Goal: Find contact information: Find contact information

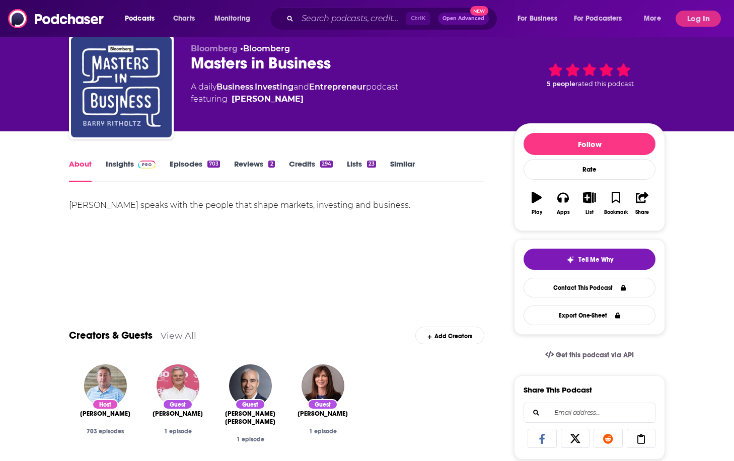
scroll to position [50, 0]
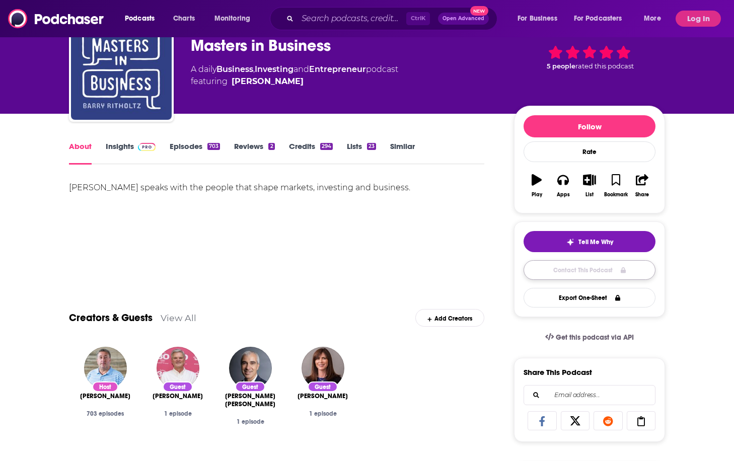
click at [579, 268] on link "Contact This Podcast" at bounding box center [590, 270] width 132 height 20
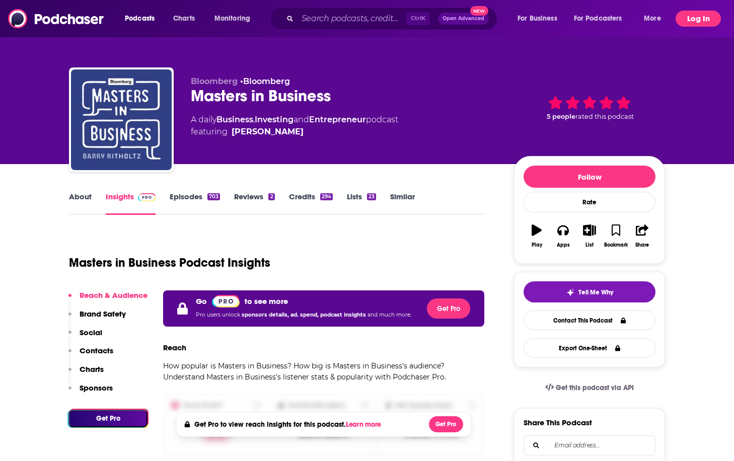
click at [681, 20] on button "Log In" at bounding box center [698, 19] width 45 height 16
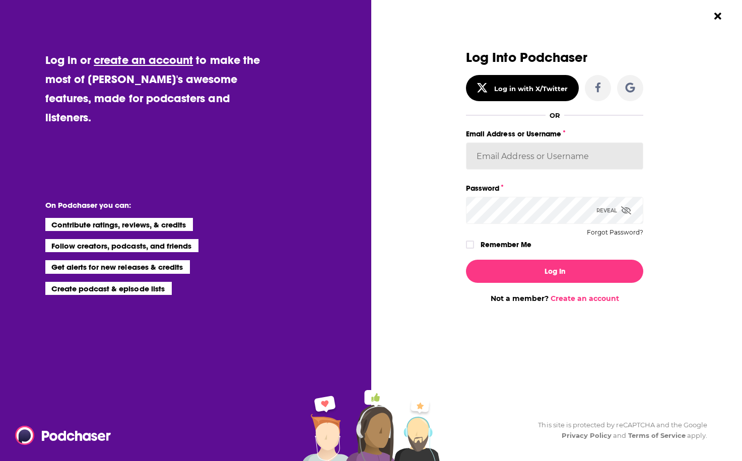
click at [519, 161] on input "Email Address or Username" at bounding box center [554, 155] width 177 height 27
type input "[EMAIL_ADDRESS][PERSON_NAME][DOMAIN_NAME]"
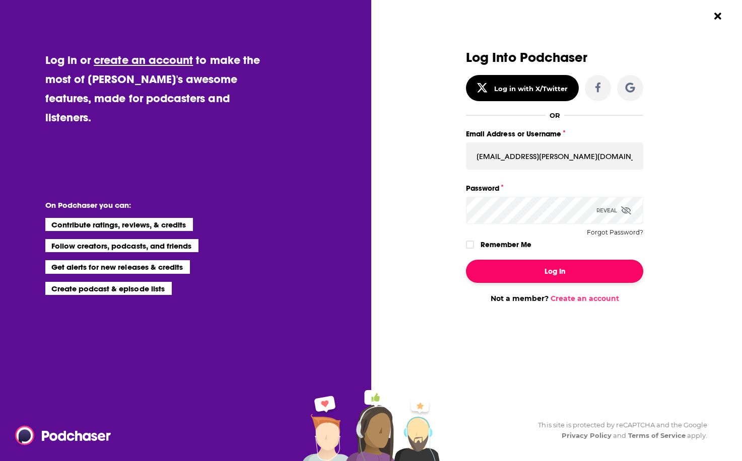
click at [533, 275] on button "Log In" at bounding box center [554, 271] width 177 height 23
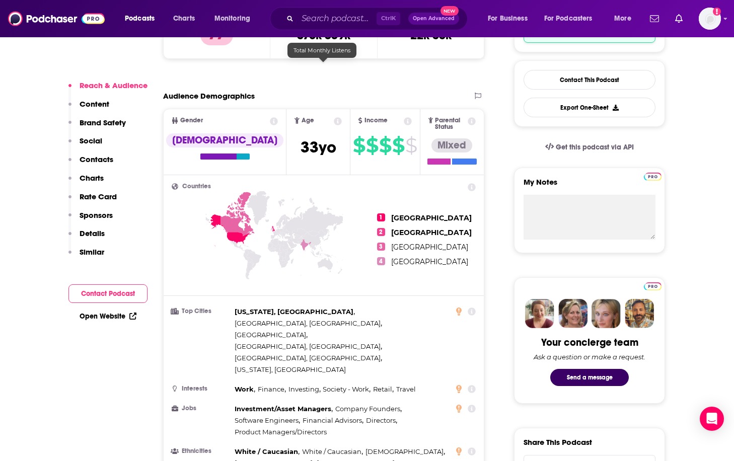
scroll to position [352, 0]
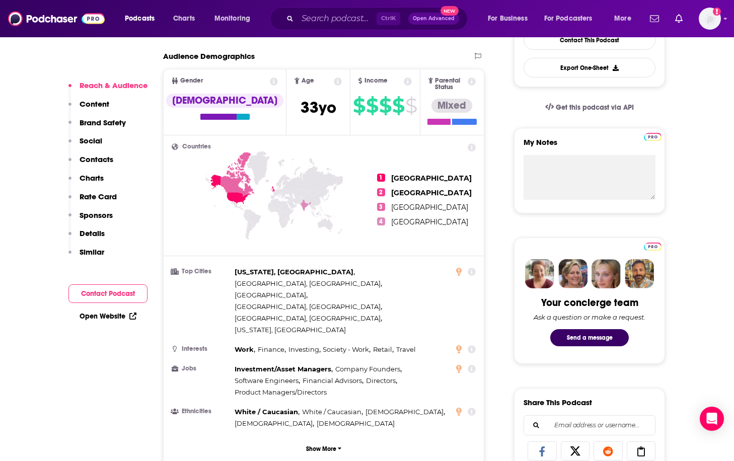
click at [101, 164] on p "Contacts" at bounding box center [97, 160] width 34 height 10
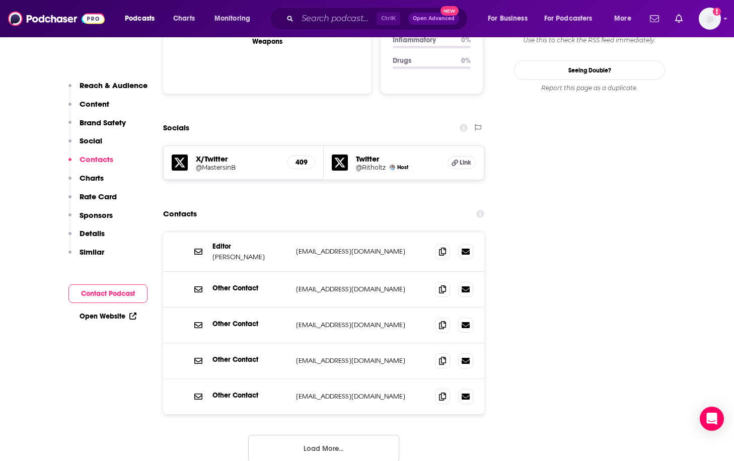
scroll to position [1105, 0]
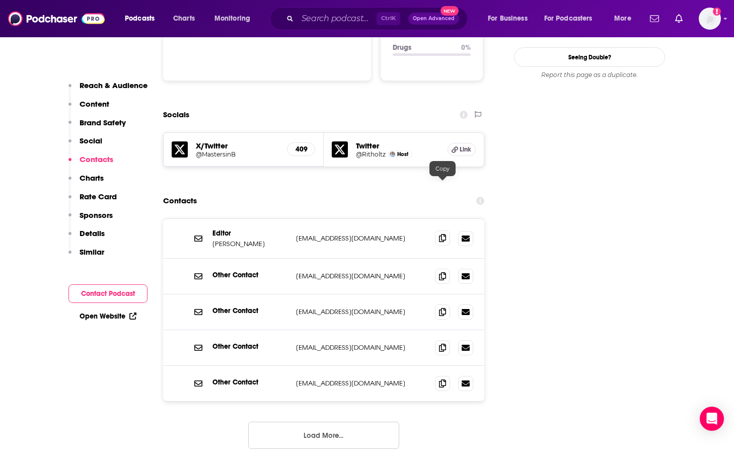
click at [445, 234] on icon at bounding box center [442, 238] width 7 height 8
click at [443, 234] on icon at bounding box center [442, 238] width 7 height 8
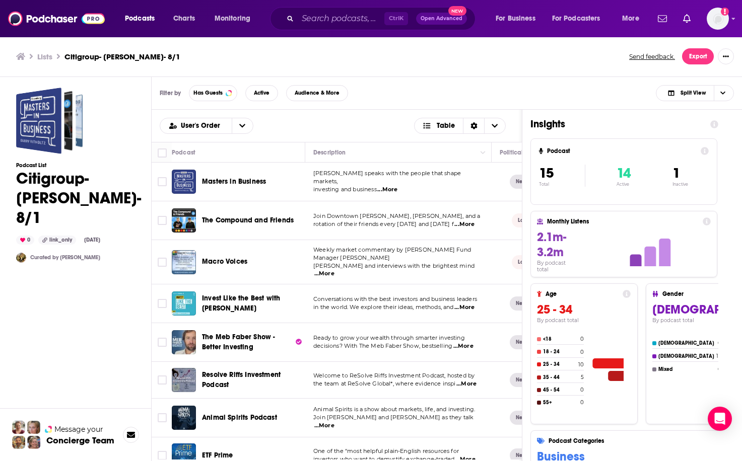
click at [263, 217] on span "The Compound and Friends" at bounding box center [248, 220] width 92 height 9
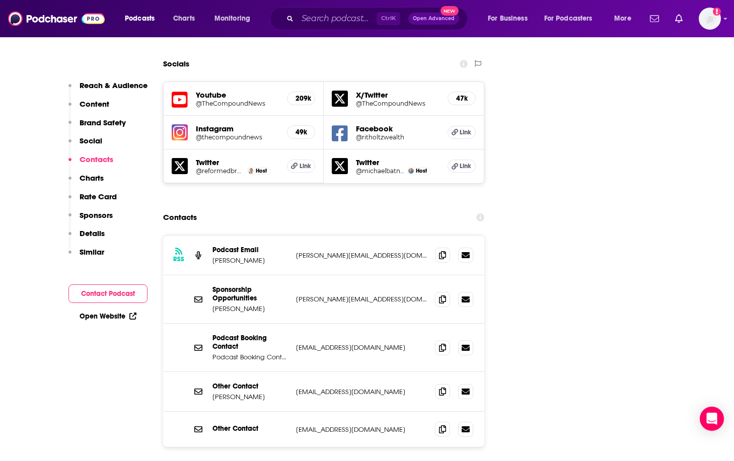
scroll to position [1208, 0]
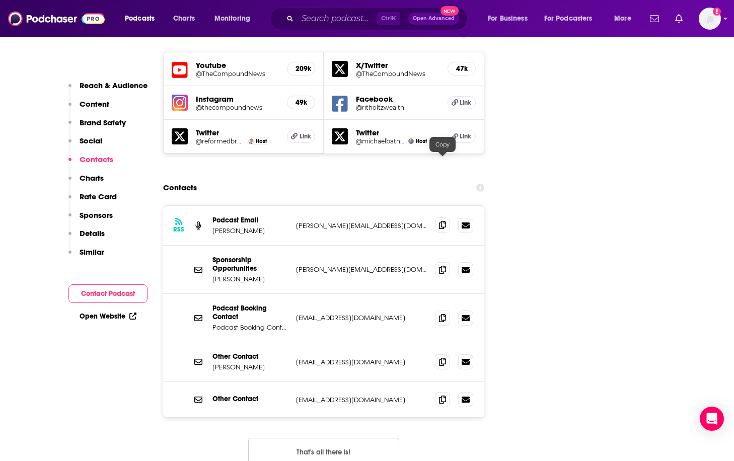
click at [447, 217] on span at bounding box center [442, 224] width 15 height 15
click at [446, 310] on span at bounding box center [442, 317] width 15 height 15
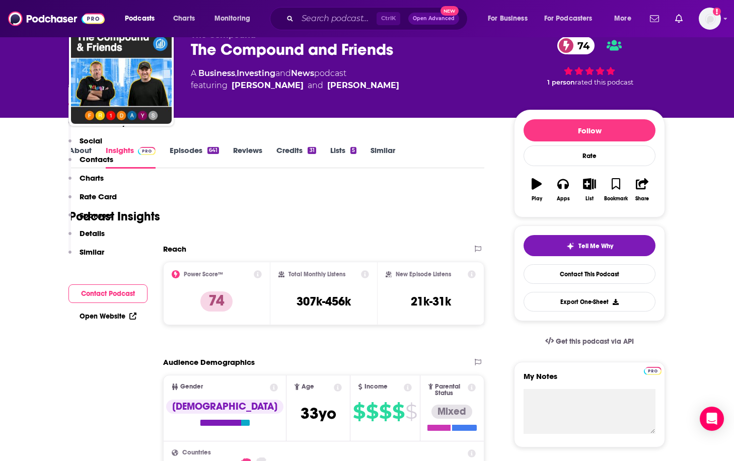
scroll to position [0, 0]
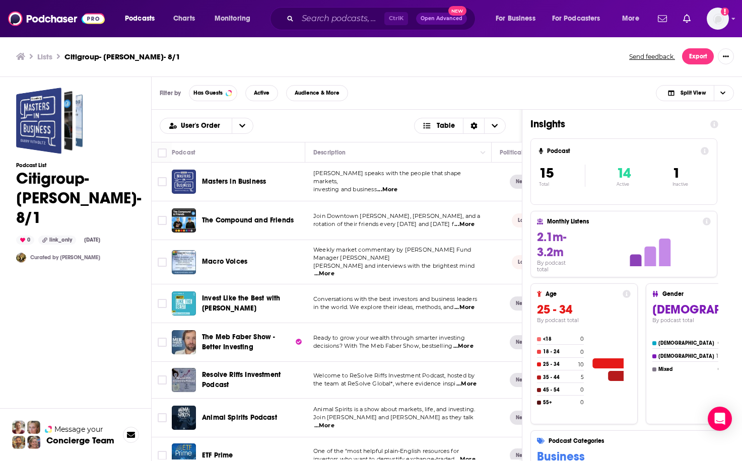
click at [233, 338] on span "The Meb Faber Show - Better Investing" at bounding box center [238, 342] width 73 height 19
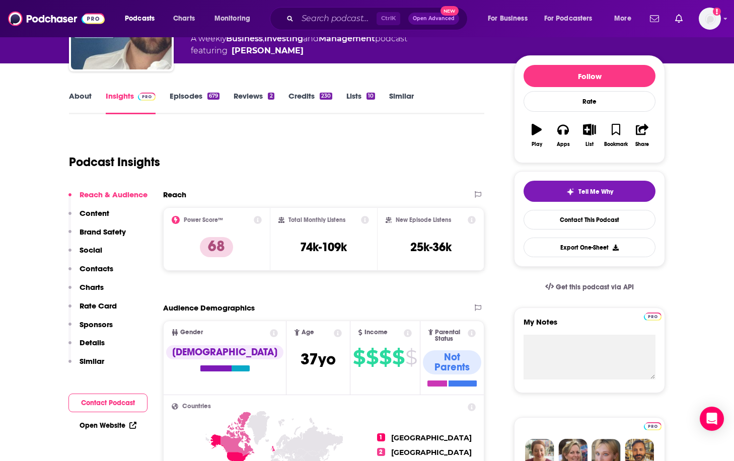
click at [112, 273] on p "Contacts" at bounding box center [97, 269] width 34 height 10
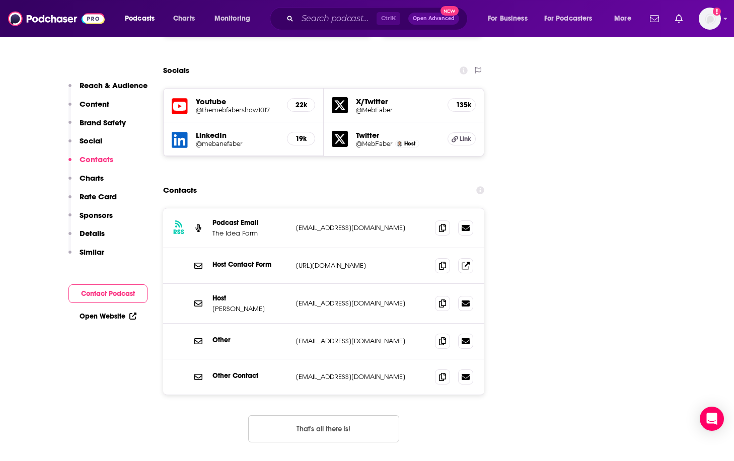
scroll to position [1138, 0]
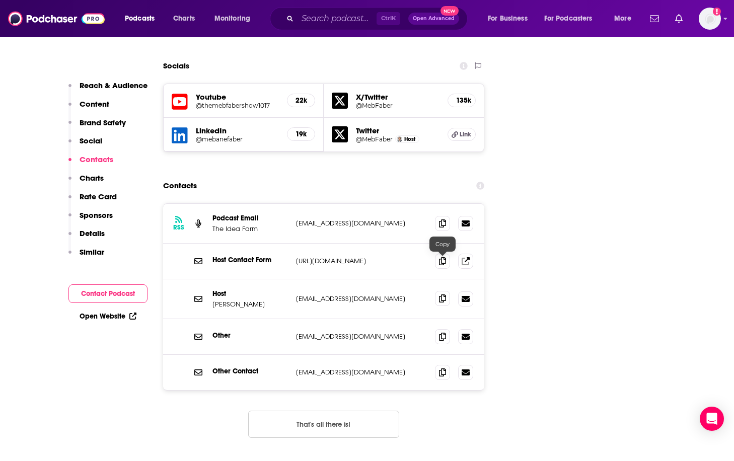
click at [447, 291] on span at bounding box center [442, 298] width 15 height 15
